Goal: Information Seeking & Learning: Check status

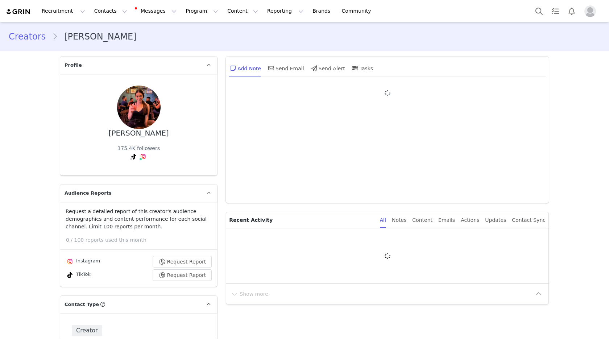
type input "+1 ([GEOGRAPHIC_DATA])"
click at [433, 222] on div "Content" at bounding box center [422, 220] width 20 height 16
click at [432, 222] on div "Content" at bounding box center [422, 220] width 20 height 16
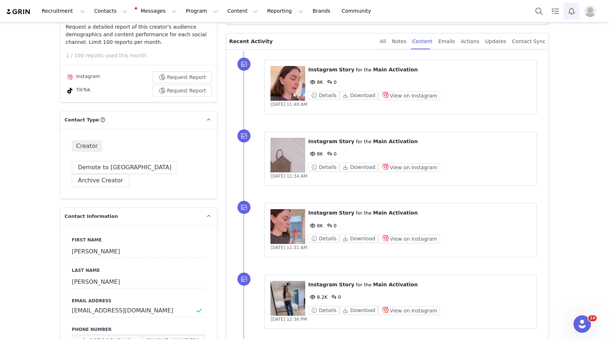
scroll to position [176, 0]
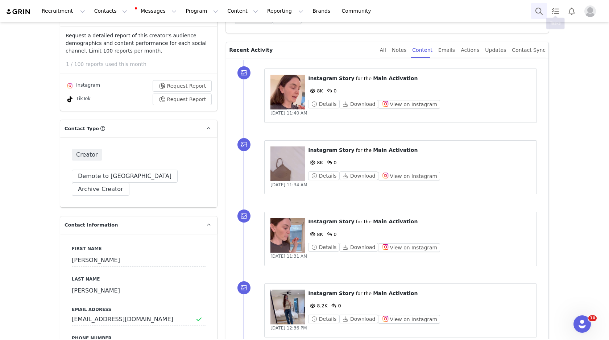
click at [540, 7] on button "Search" at bounding box center [539, 11] width 16 height 16
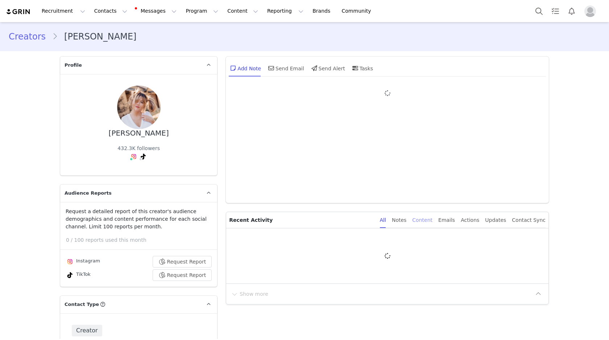
click at [427, 220] on div "Content" at bounding box center [422, 220] width 20 height 16
type input "+1 ([GEOGRAPHIC_DATA])"
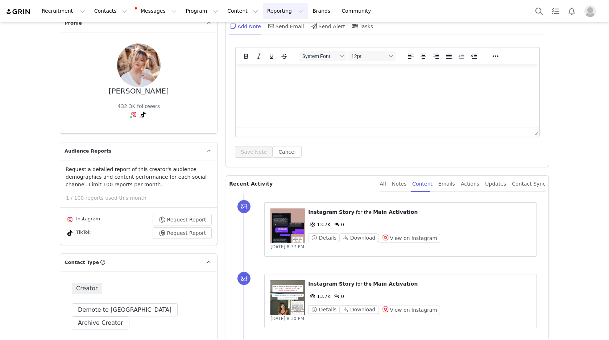
click at [272, 13] on button "Reporting Reporting" at bounding box center [285, 11] width 45 height 16
click at [265, 32] on p "Dashboard" at bounding box center [265, 32] width 28 height 8
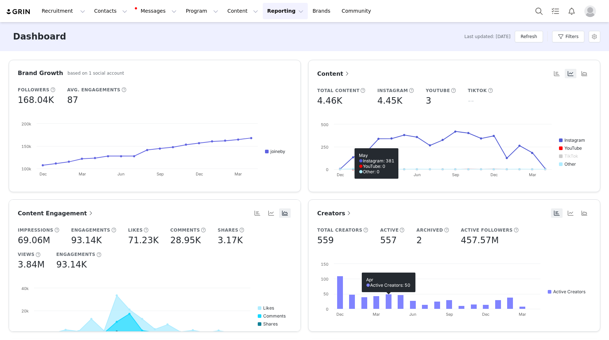
scroll to position [152, 0]
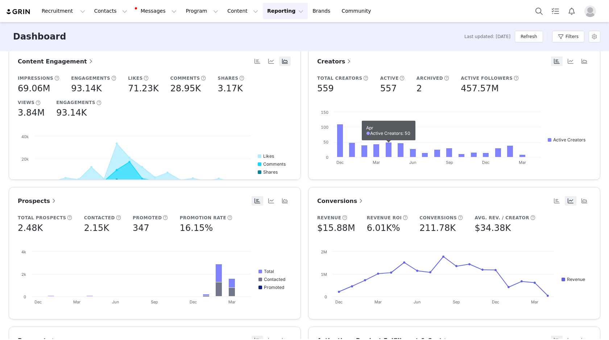
click at [343, 201] on span "Conversions" at bounding box center [340, 201] width 47 height 7
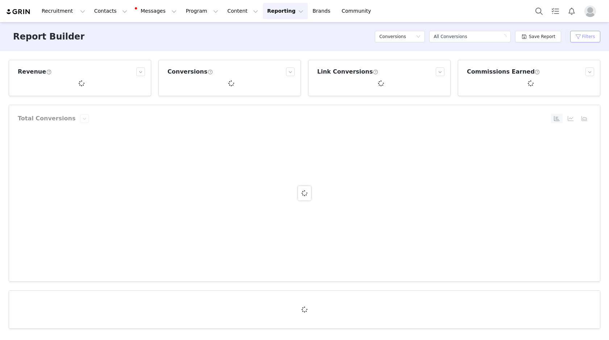
click at [588, 35] on button "Filters" at bounding box center [585, 37] width 30 height 12
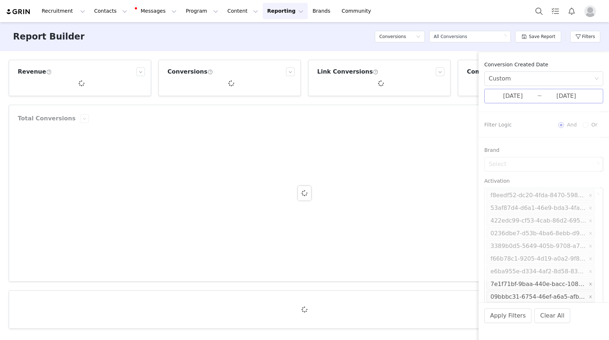
click at [503, 91] on input "[DATE]" at bounding box center [513, 95] width 49 height 9
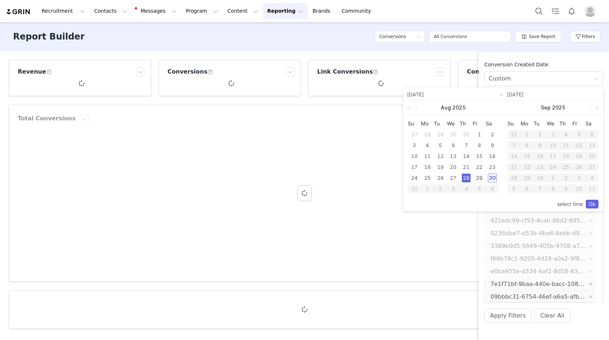
click at [481, 177] on div "29" at bounding box center [479, 178] width 9 height 9
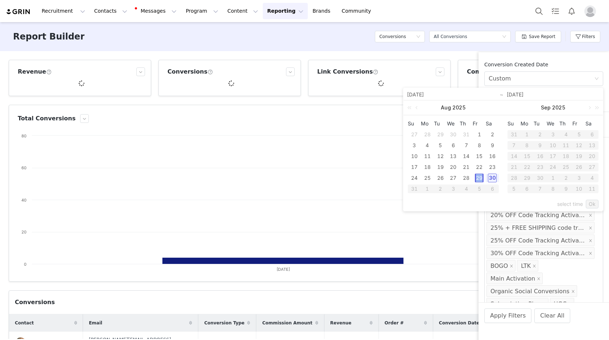
click at [481, 177] on div "29" at bounding box center [479, 178] width 9 height 9
type input "[DATE]"
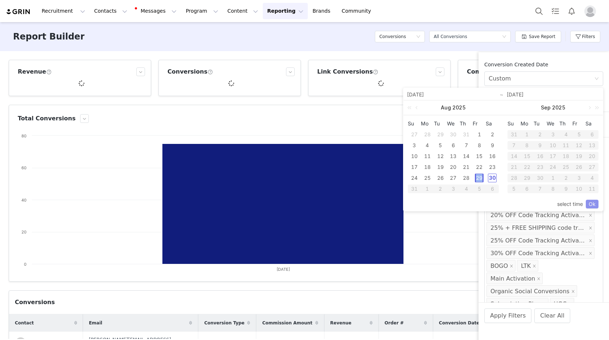
click at [591, 205] on link "Ok" at bounding box center [592, 204] width 13 height 9
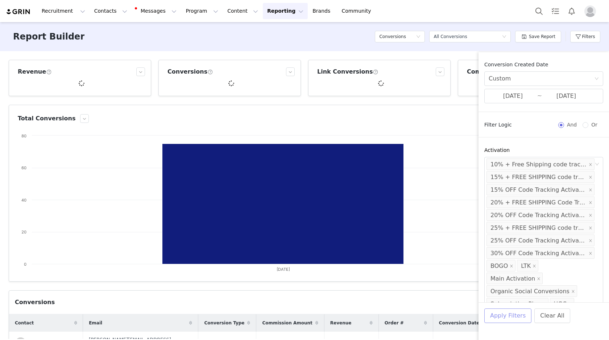
click at [498, 311] on button "Apply Filters" at bounding box center [508, 316] width 47 height 15
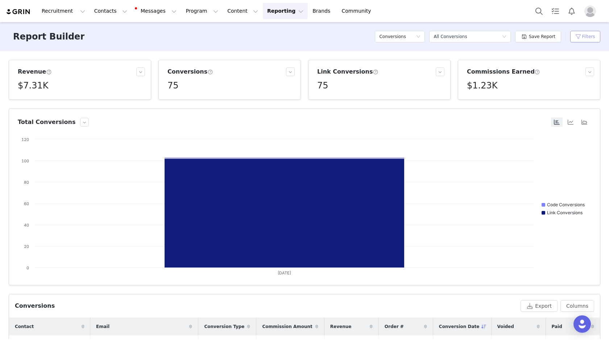
click at [580, 38] on button "Filters" at bounding box center [585, 37] width 30 height 12
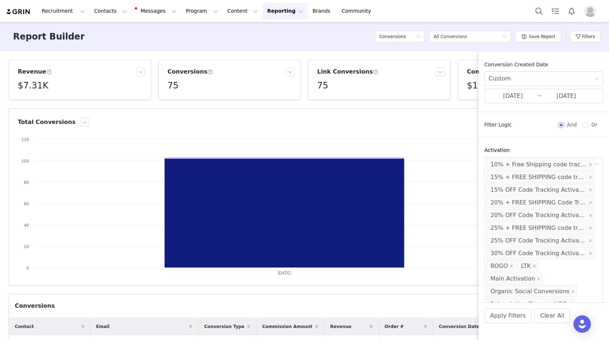
click at [441, 92] on article "Link Conversions 75" at bounding box center [379, 80] width 143 height 40
click at [467, 88] on h5 "$1.23K" at bounding box center [482, 85] width 30 height 13
click at [582, 35] on button "Filters" at bounding box center [585, 37] width 30 height 12
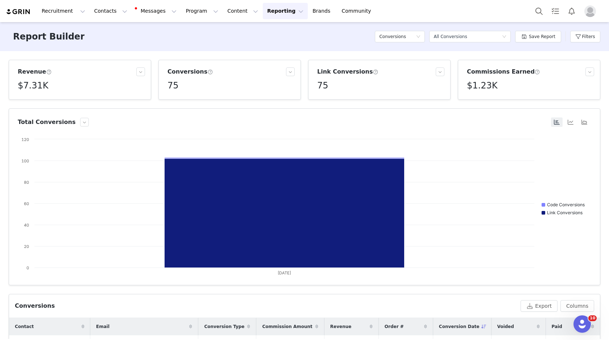
click at [483, 82] on h5 "$1.23K" at bounding box center [482, 85] width 30 height 13
click at [472, 100] on p "$1,228.65" at bounding box center [481, 102] width 22 height 7
copy p "$1,228.65"
